Goal: Task Accomplishment & Management: Complete application form

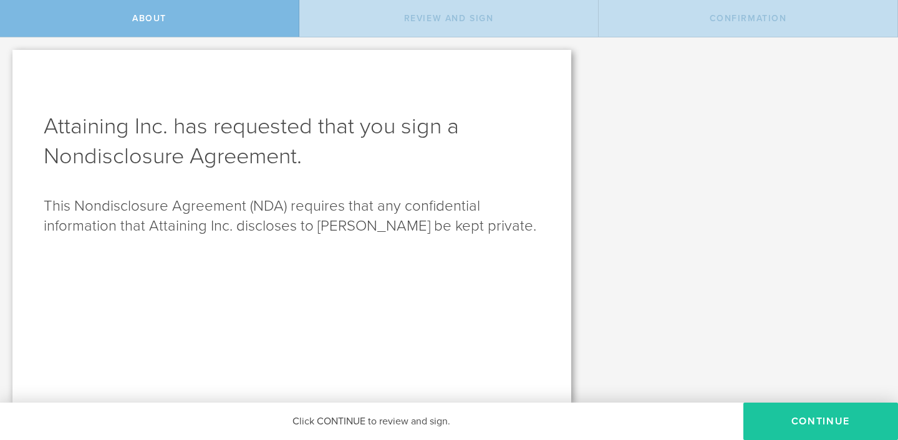
click at [805, 424] on button "Continue" at bounding box center [821, 421] width 155 height 37
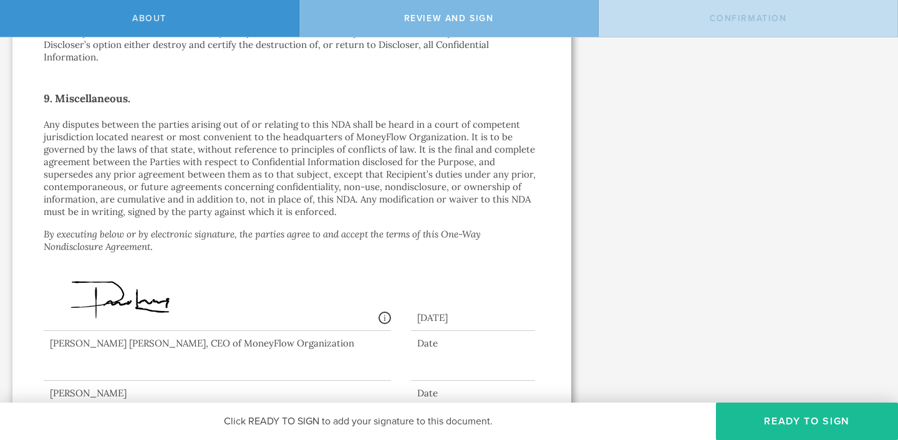
scroll to position [1130, 0]
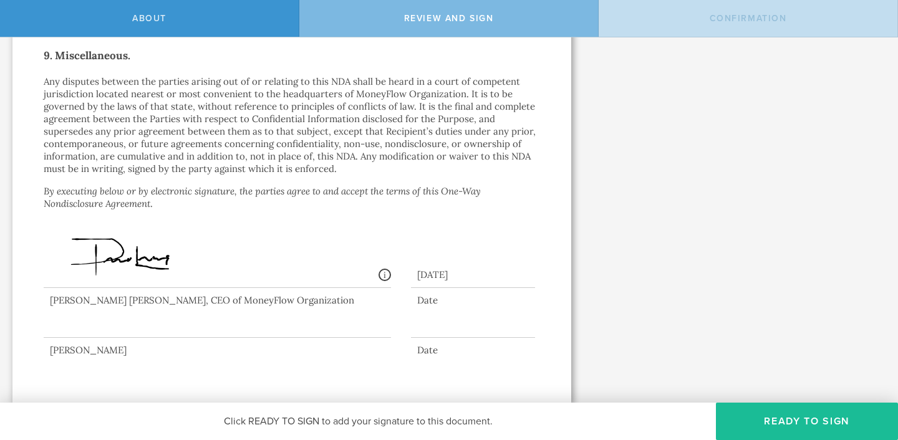
click at [106, 331] on div at bounding box center [218, 313] width 348 height 50
click at [814, 421] on button "Ready to Sign" at bounding box center [807, 421] width 182 height 37
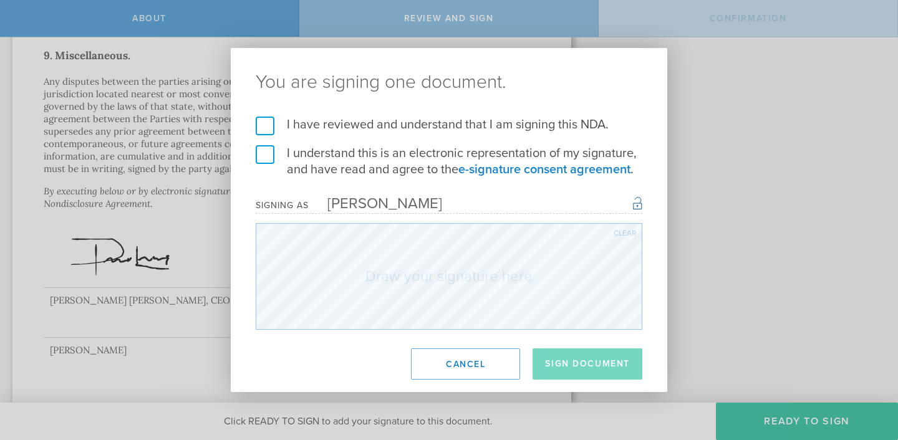
click at [264, 130] on label "I have reviewed and understand that I am signing this NDA." at bounding box center [449, 125] width 387 height 16
click at [0, 0] on input "I have reviewed and understand that I am signing this NDA." at bounding box center [0, 0] width 0 height 0
click at [267, 153] on label "I understand this is an electronic representation of my signature, and have rea…" at bounding box center [449, 161] width 387 height 32
click at [0, 0] on input "I understand this is an electronic representation of my signature, and have rea…" at bounding box center [0, 0] width 0 height 0
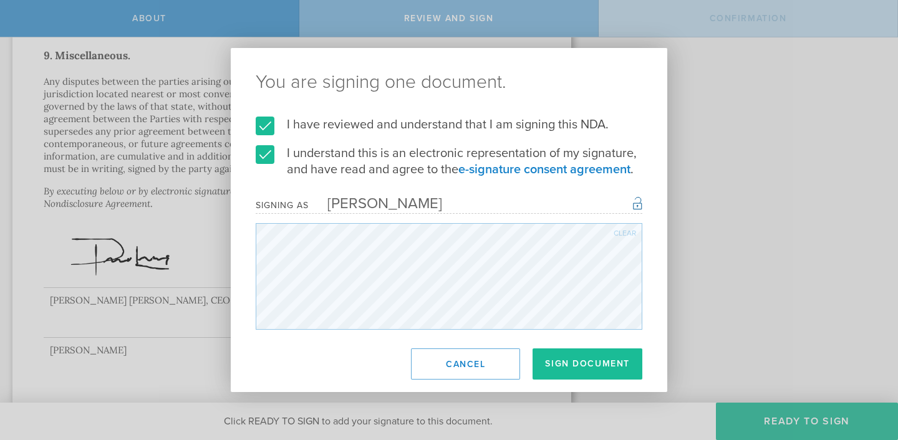
click at [711, 212] on div "You are signing one document. I have reviewed and understand that I am signing …" at bounding box center [449, 220] width 898 height 440
click at [605, 371] on button "Sign Document" at bounding box center [588, 364] width 110 height 31
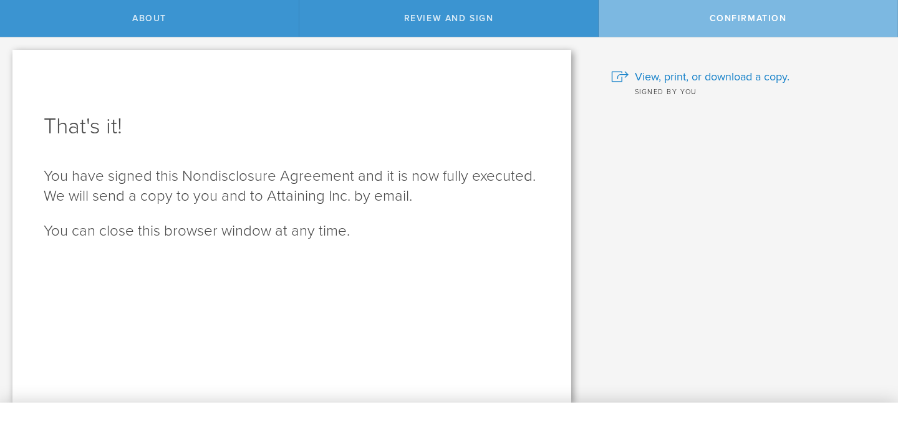
scroll to position [0, 0]
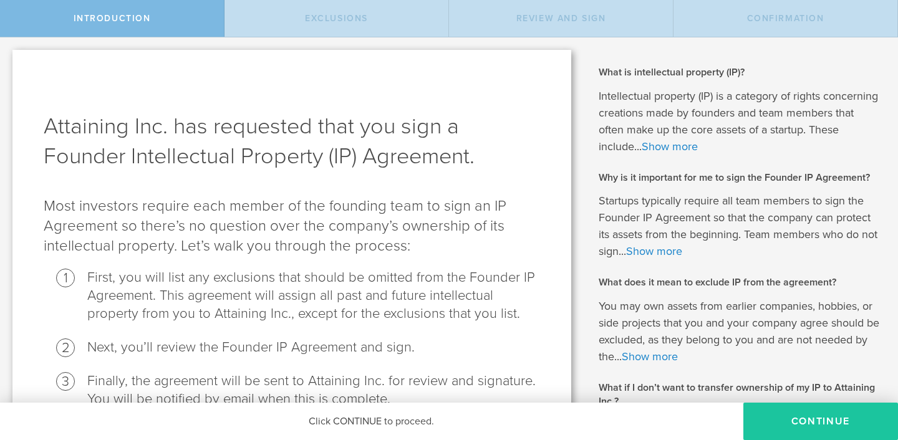
click at [844, 434] on button "Continue" at bounding box center [821, 421] width 155 height 37
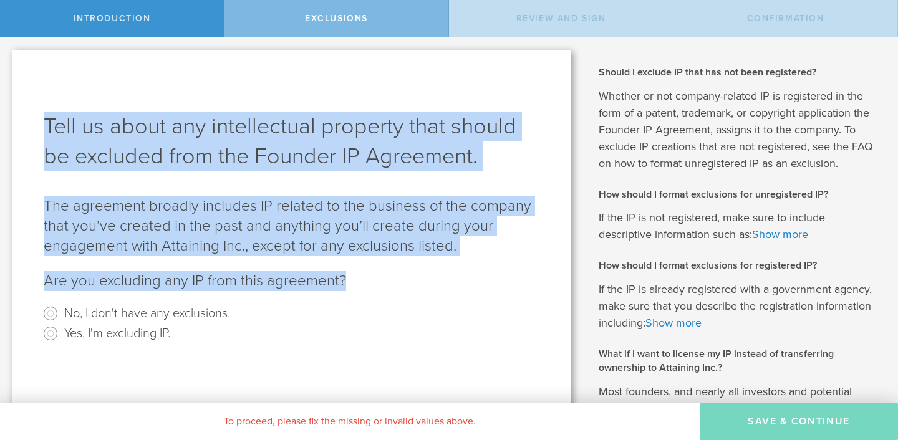
drag, startPoint x: 351, startPoint y: 283, endPoint x: 41, endPoint y: 120, distance: 351.1
click at [41, 120] on div "Tell us about any intellectual property that should be excluded from the Founde…" at bounding box center [291, 347] width 559 height 594
copy div "Tell us about any intellectual property that should be excluded from the Founde…"
click at [50, 334] on input "Yes, I'm excluding IP." at bounding box center [51, 334] width 20 height 20
radio input "true"
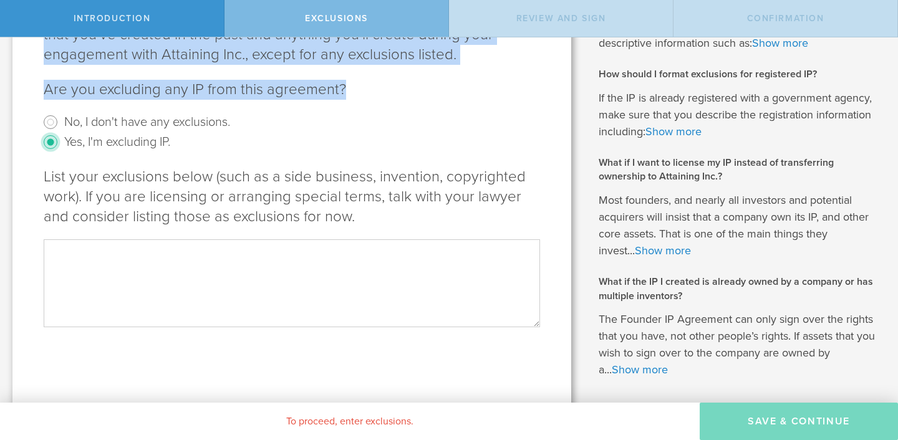
scroll to position [200, 0]
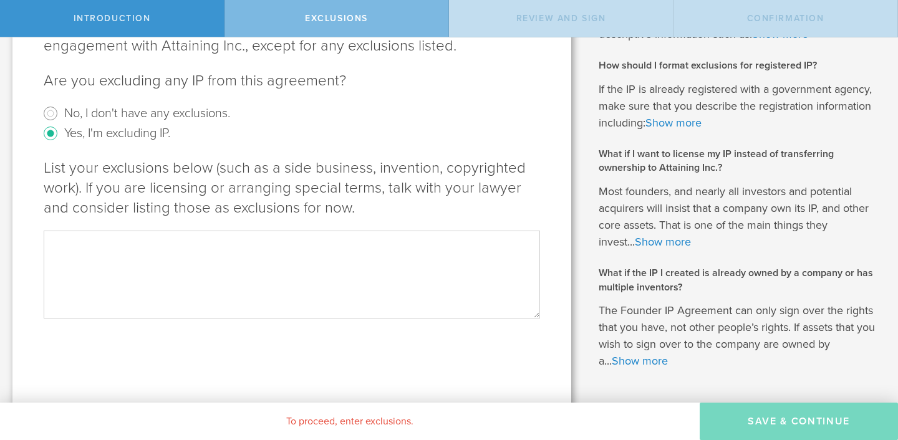
click at [208, 256] on textarea at bounding box center [292, 274] width 497 height 87
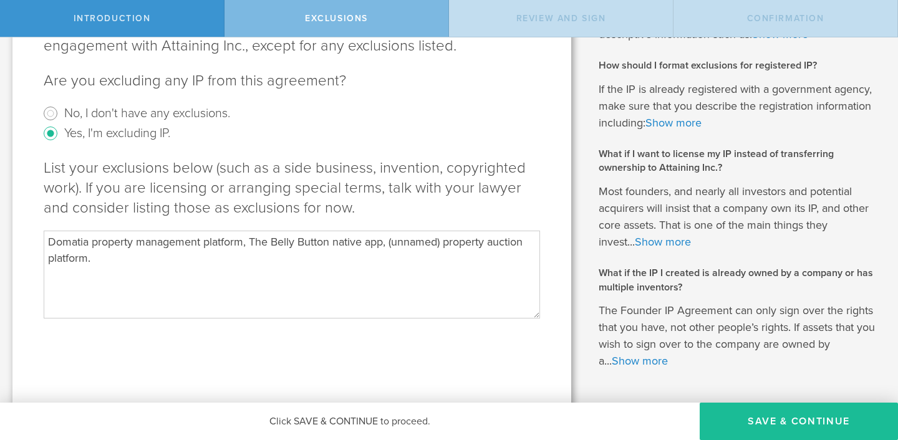
scroll to position [241, 0]
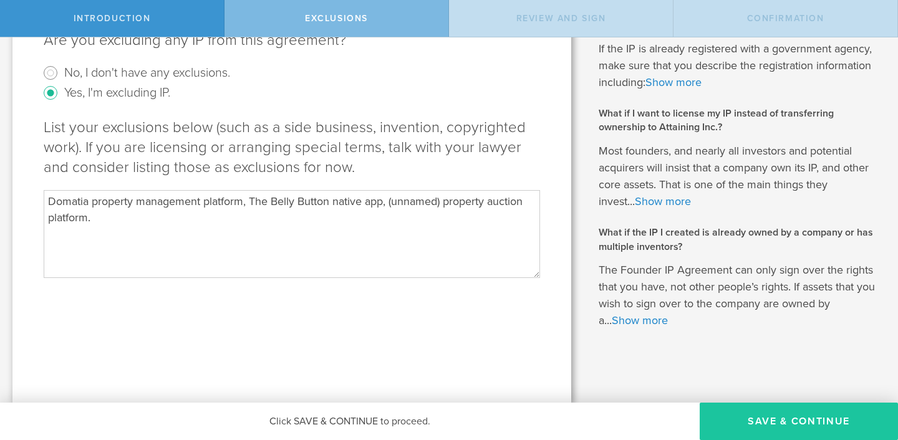
type textarea "Domatia property management platform, The Belly Button native app, (unnamed) pr…"
click at [809, 422] on button "Save & Continue" at bounding box center [799, 421] width 198 height 37
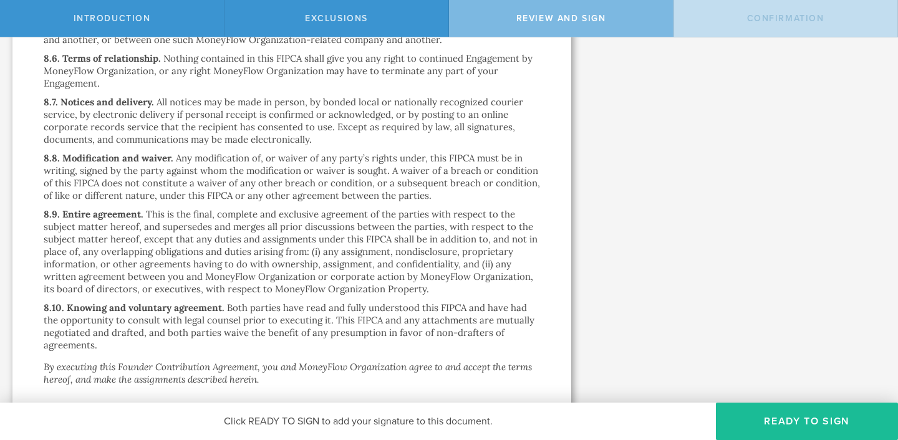
scroll to position [3294, 0]
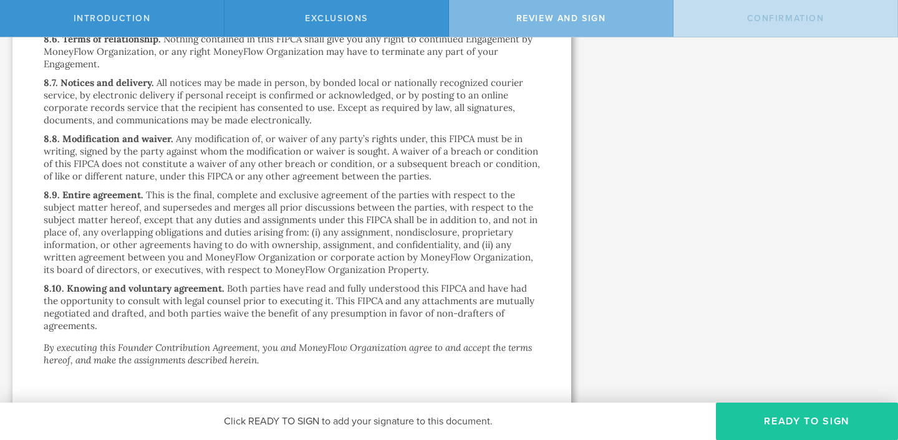
click at [766, 423] on button "Ready to Sign" at bounding box center [807, 421] width 182 height 37
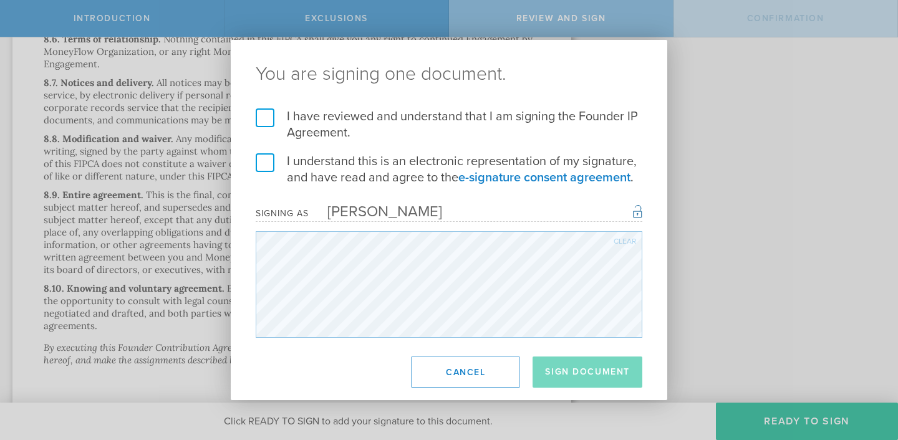
click at [264, 118] on label "I have reviewed and understand that I am signing the Founder IP Agreement." at bounding box center [449, 125] width 387 height 32
click at [0, 0] on input "I have reviewed and understand that I am signing the Founder IP Agreement." at bounding box center [0, 0] width 0 height 0
click at [265, 162] on label "I understand this is an electronic representation of my signature, and have rea…" at bounding box center [449, 169] width 387 height 32
click at [0, 0] on input "I understand this is an electronic representation of my signature, and have rea…" at bounding box center [0, 0] width 0 height 0
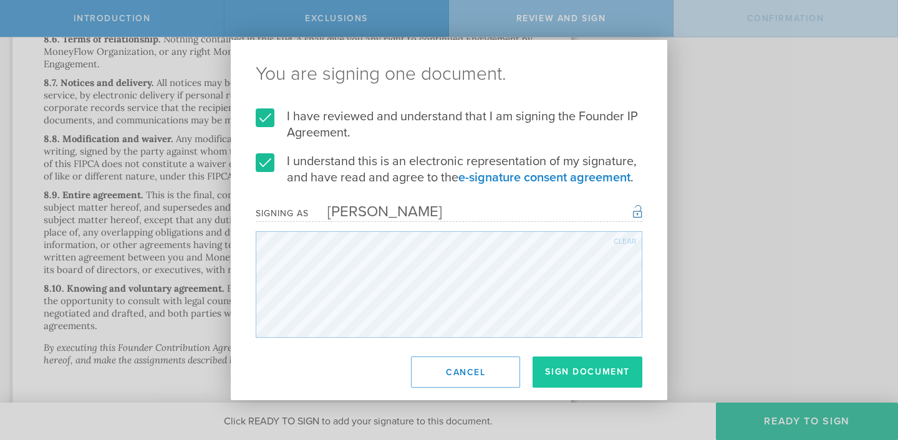
click at [598, 378] on button "Sign Document" at bounding box center [588, 372] width 110 height 31
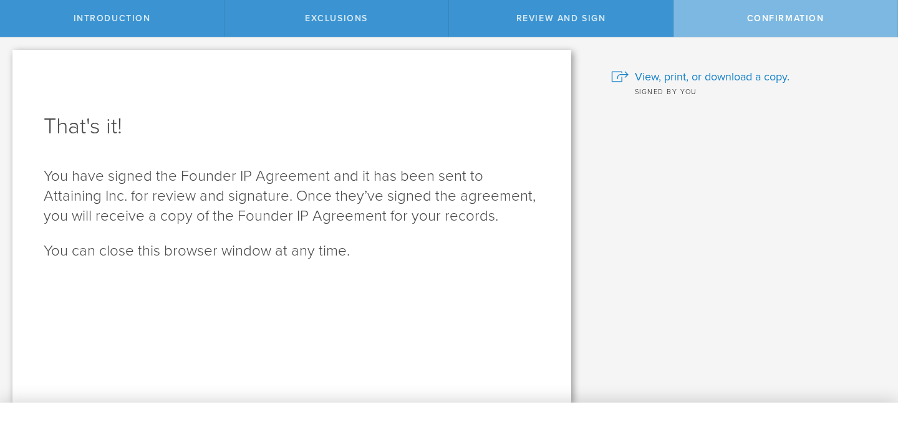
scroll to position [0, 0]
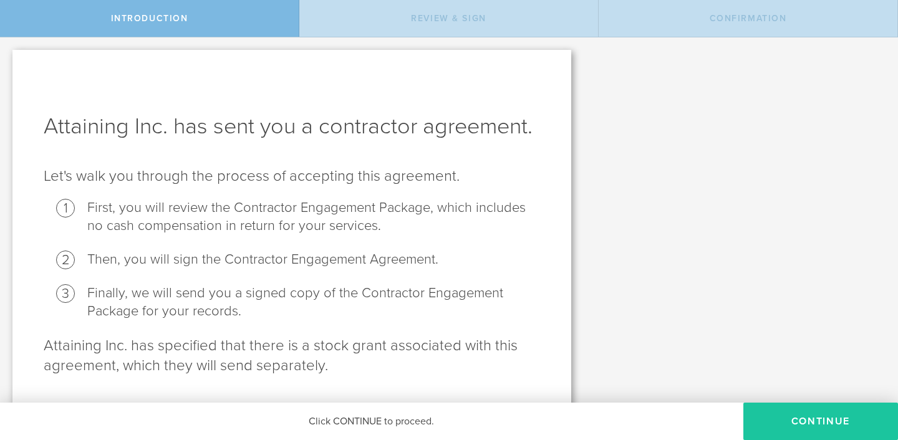
click at [827, 425] on button "Continue" at bounding box center [821, 421] width 155 height 37
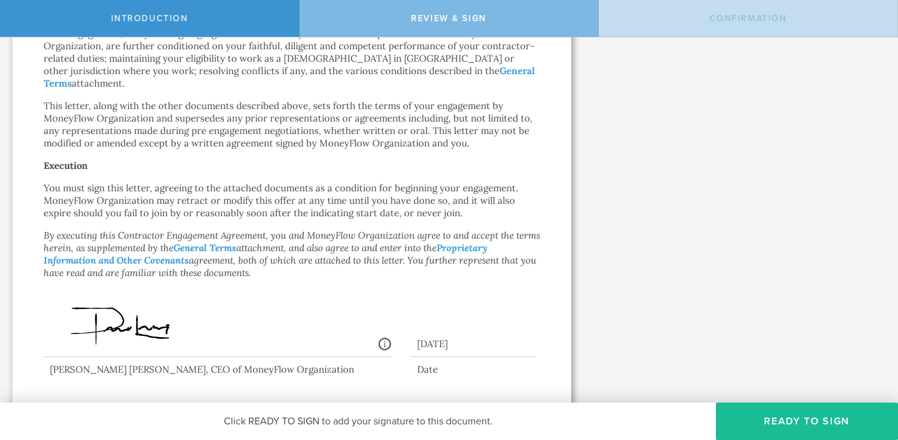
scroll to position [947, 0]
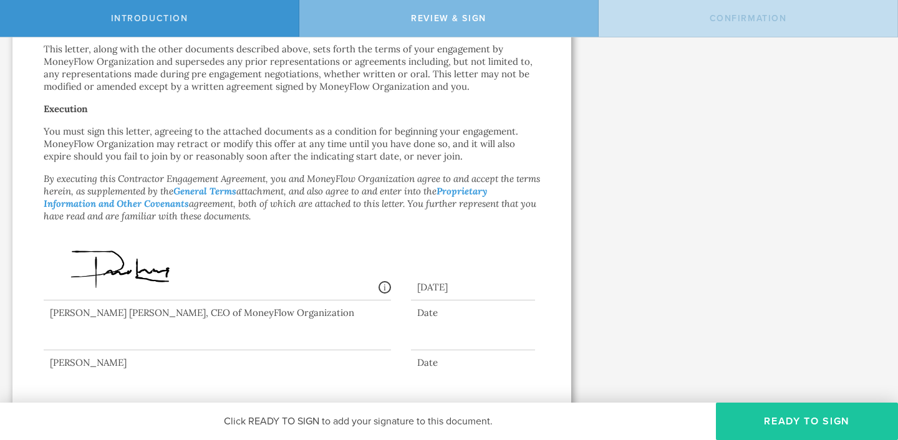
click at [808, 428] on button "Ready to Sign" at bounding box center [807, 421] width 182 height 37
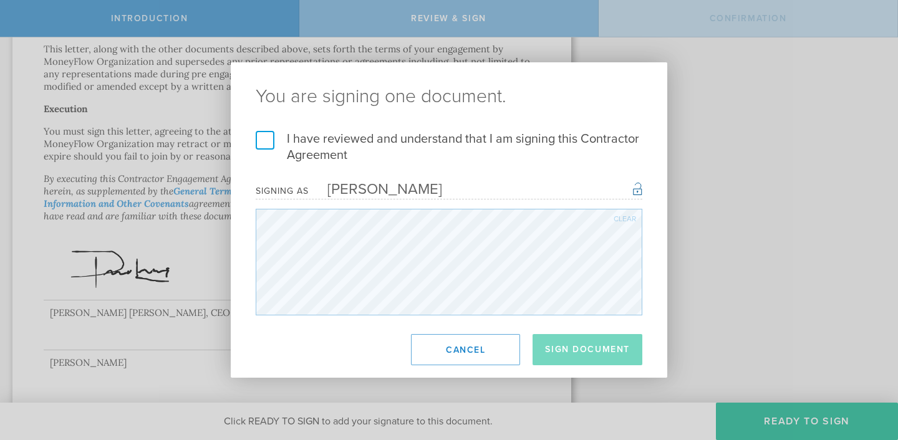
click at [265, 140] on label "I have reviewed and understand that I am signing this Contractor Agreement" at bounding box center [449, 147] width 387 height 32
click at [0, 0] on input "I have reviewed and understand that I am signing this Contractor Agreement" at bounding box center [0, 0] width 0 height 0
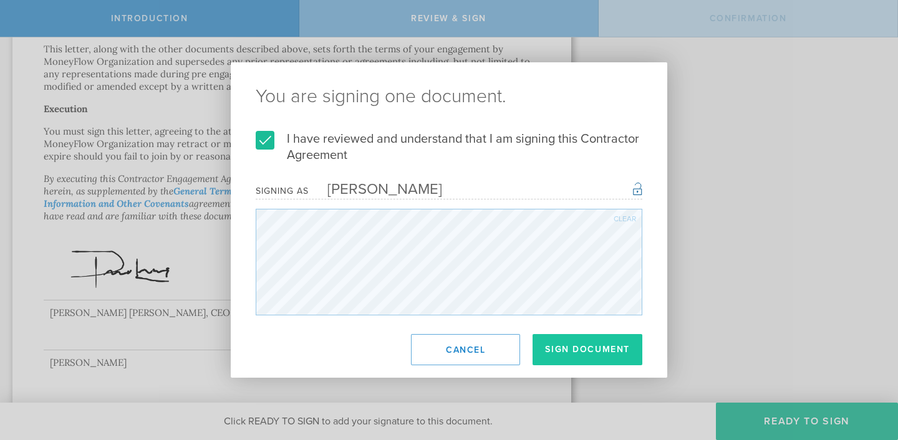
click at [587, 343] on button "Sign Document" at bounding box center [588, 349] width 110 height 31
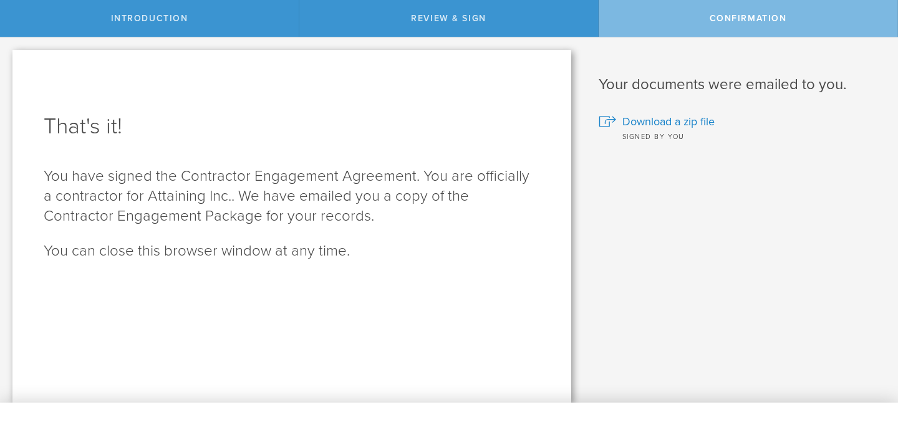
scroll to position [0, 0]
